Goal: Use online tool/utility: Utilize a website feature to perform a specific function

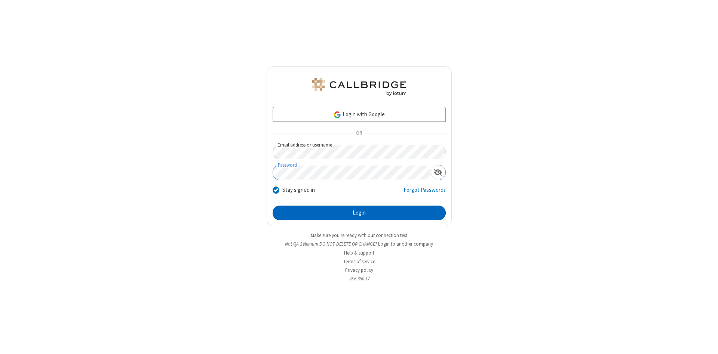
click at [359, 213] on button "Login" at bounding box center [359, 213] width 173 height 15
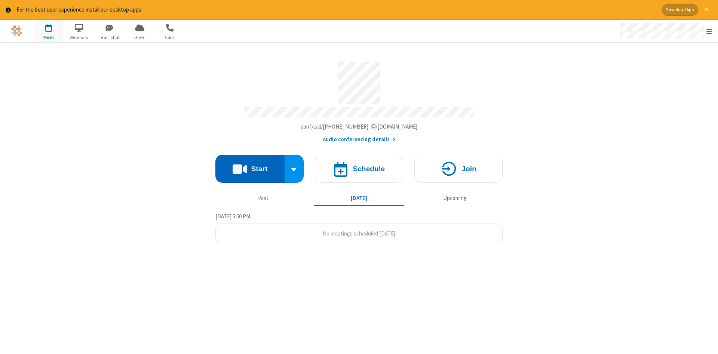
click at [250, 166] on button "Start" at bounding box center [249, 169] width 69 height 28
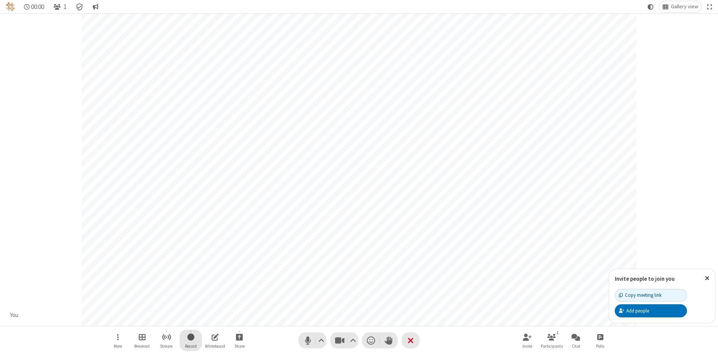
click at [191, 340] on span "Start recording" at bounding box center [190, 337] width 7 height 9
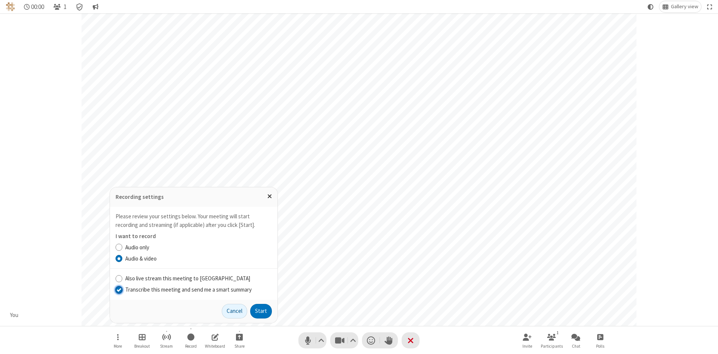
click at [119, 290] on input "Transcribe this meeting and send me a smart summary" at bounding box center [119, 290] width 7 height 8
click at [261, 311] on button "Start" at bounding box center [261, 311] width 22 height 15
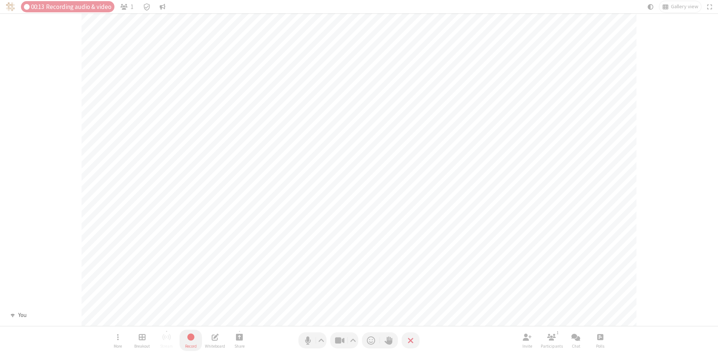
click at [191, 340] on span "Stop recording" at bounding box center [190, 338] width 9 height 10
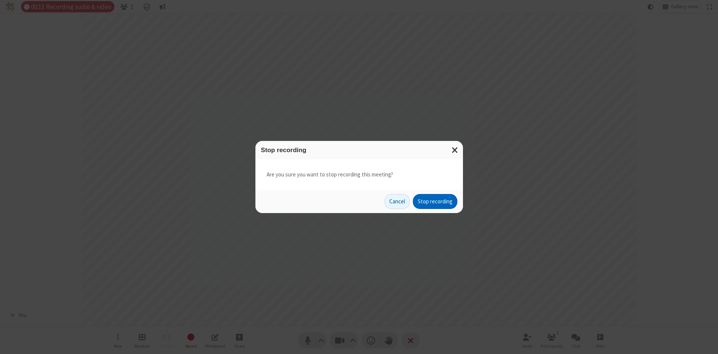
click at [435, 202] on button "Stop recording" at bounding box center [435, 201] width 45 height 15
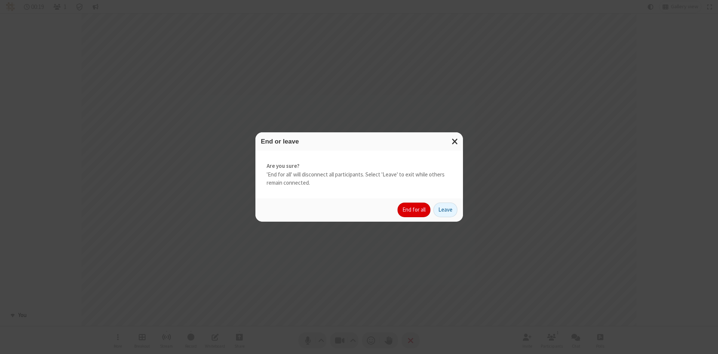
click at [414, 210] on button "End for all" at bounding box center [414, 210] width 33 height 15
